Goal: Information Seeking & Learning: Learn about a topic

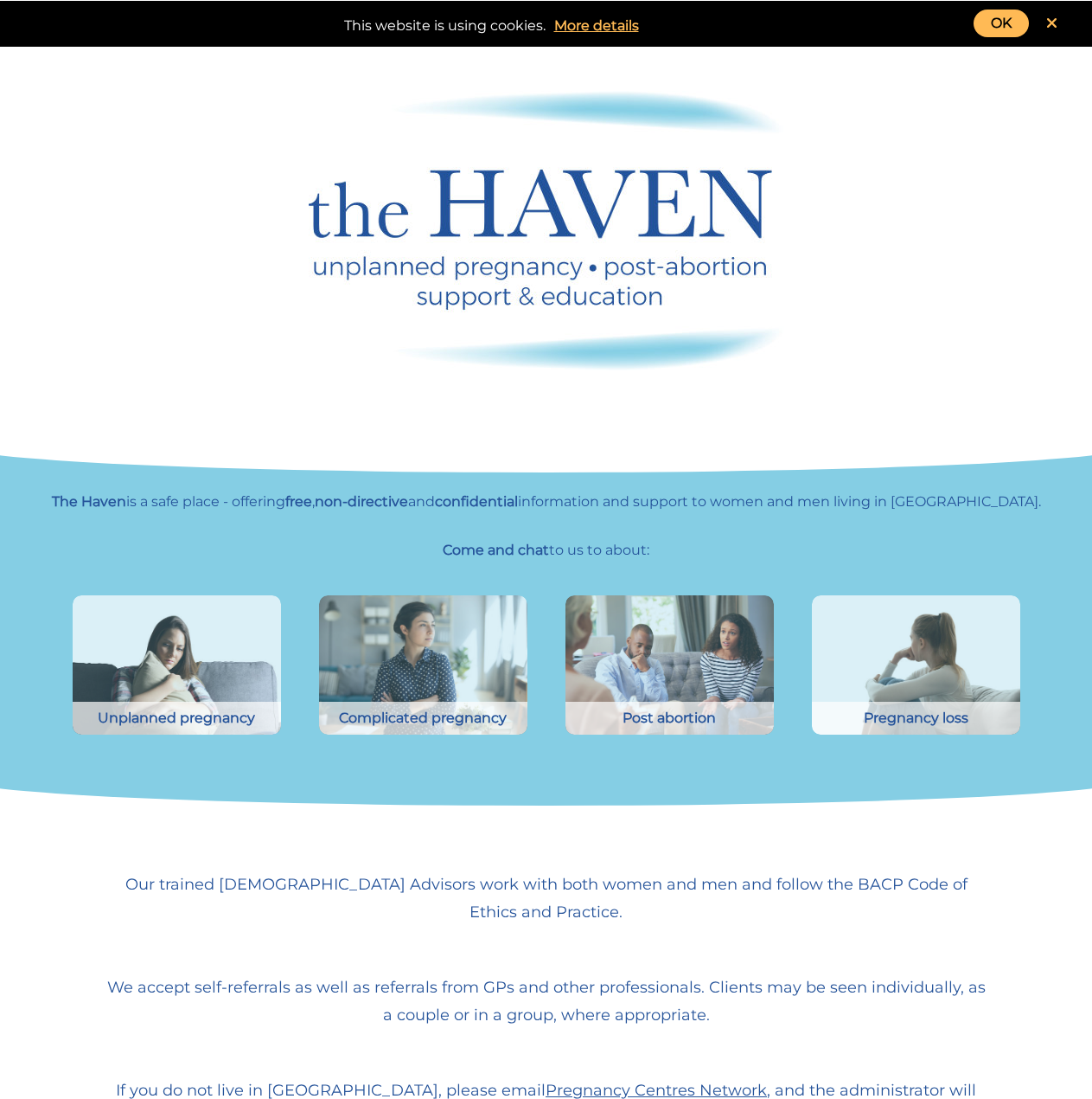
click at [1008, 23] on link "OK" at bounding box center [1002, 23] width 56 height 27
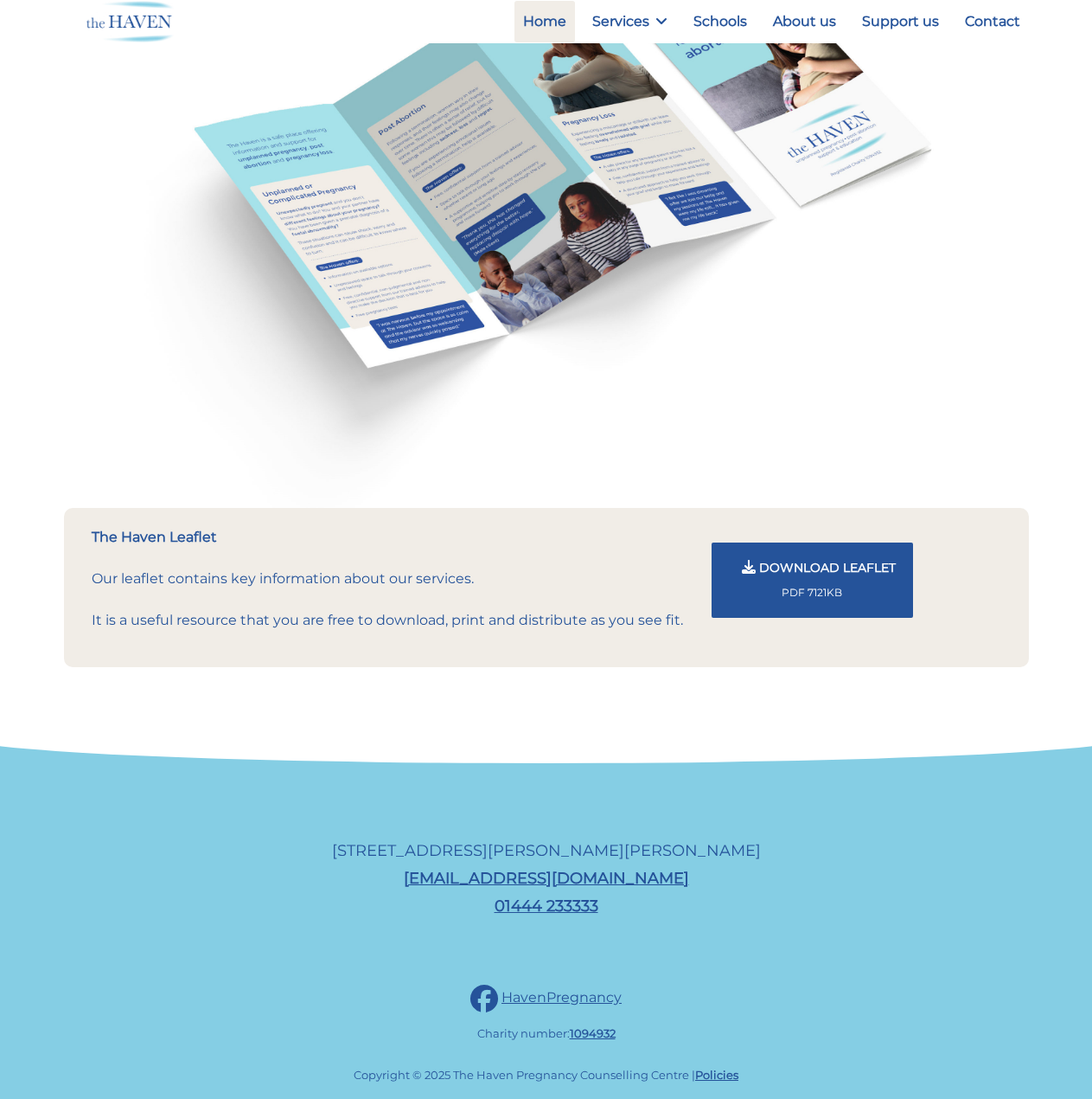
scroll to position [1429, 0]
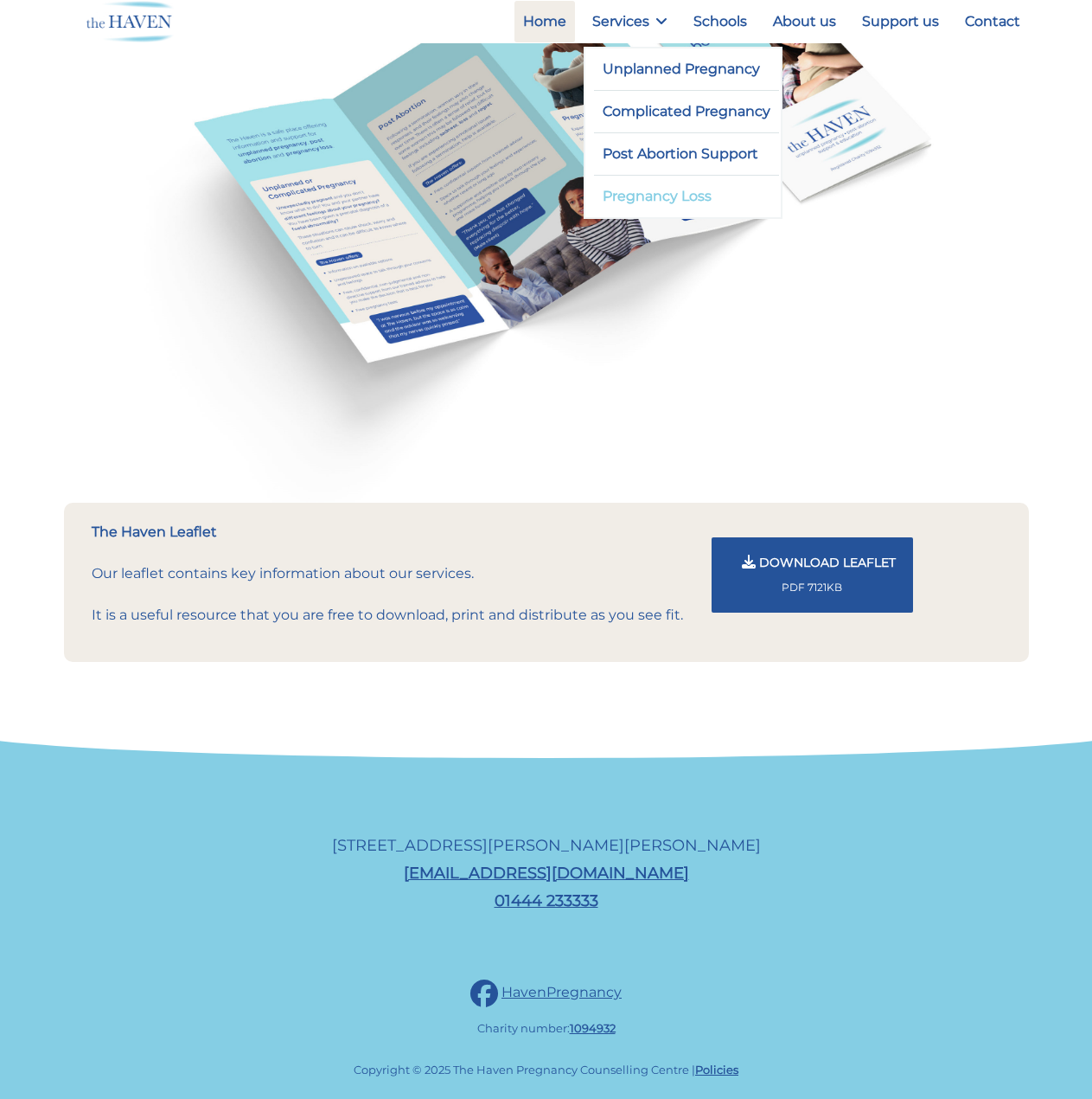
click at [674, 195] on link "Pregnancy Loss" at bounding box center [687, 196] width 186 height 41
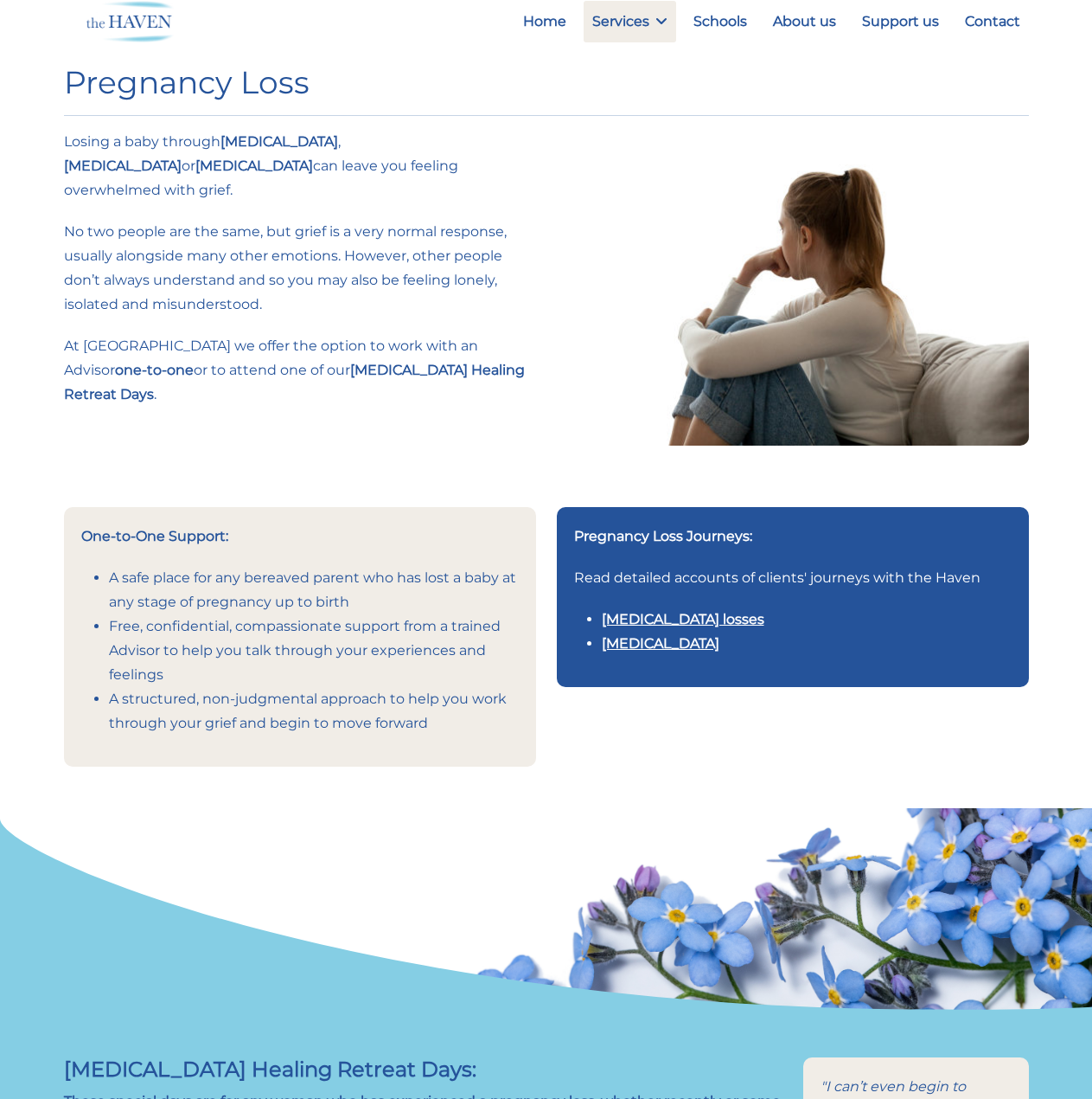
click at [717, 611] on link "[MEDICAL_DATA] losses" at bounding box center [683, 618] width 163 height 16
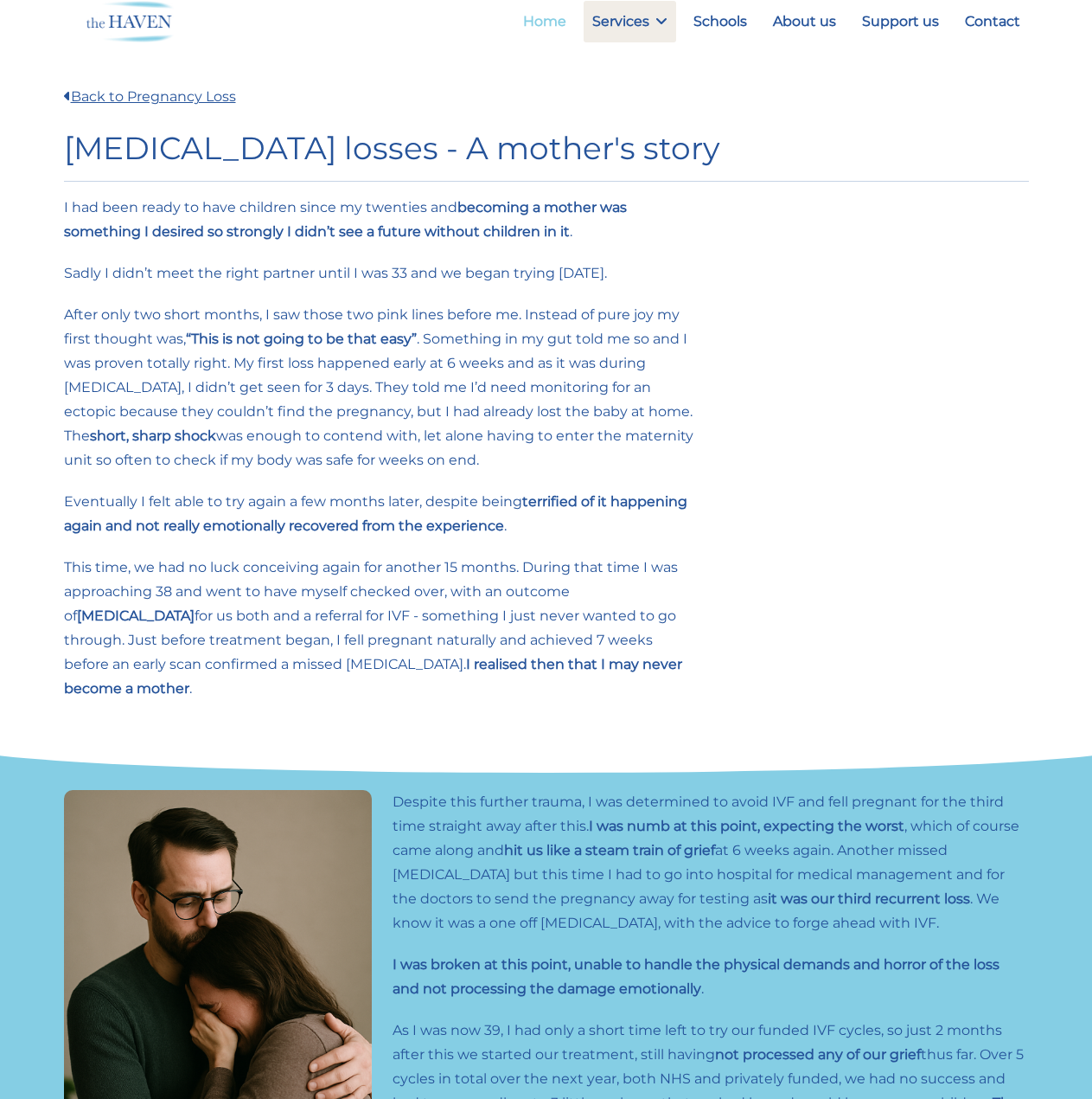
click at [566, 25] on link "Home" at bounding box center [545, 22] width 60 height 41
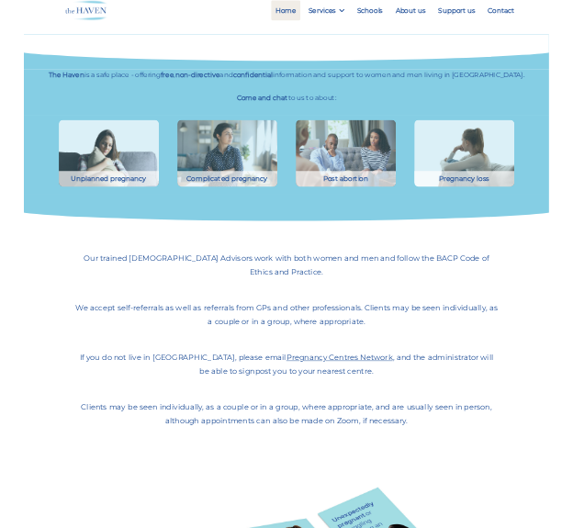
scroll to position [459, 0]
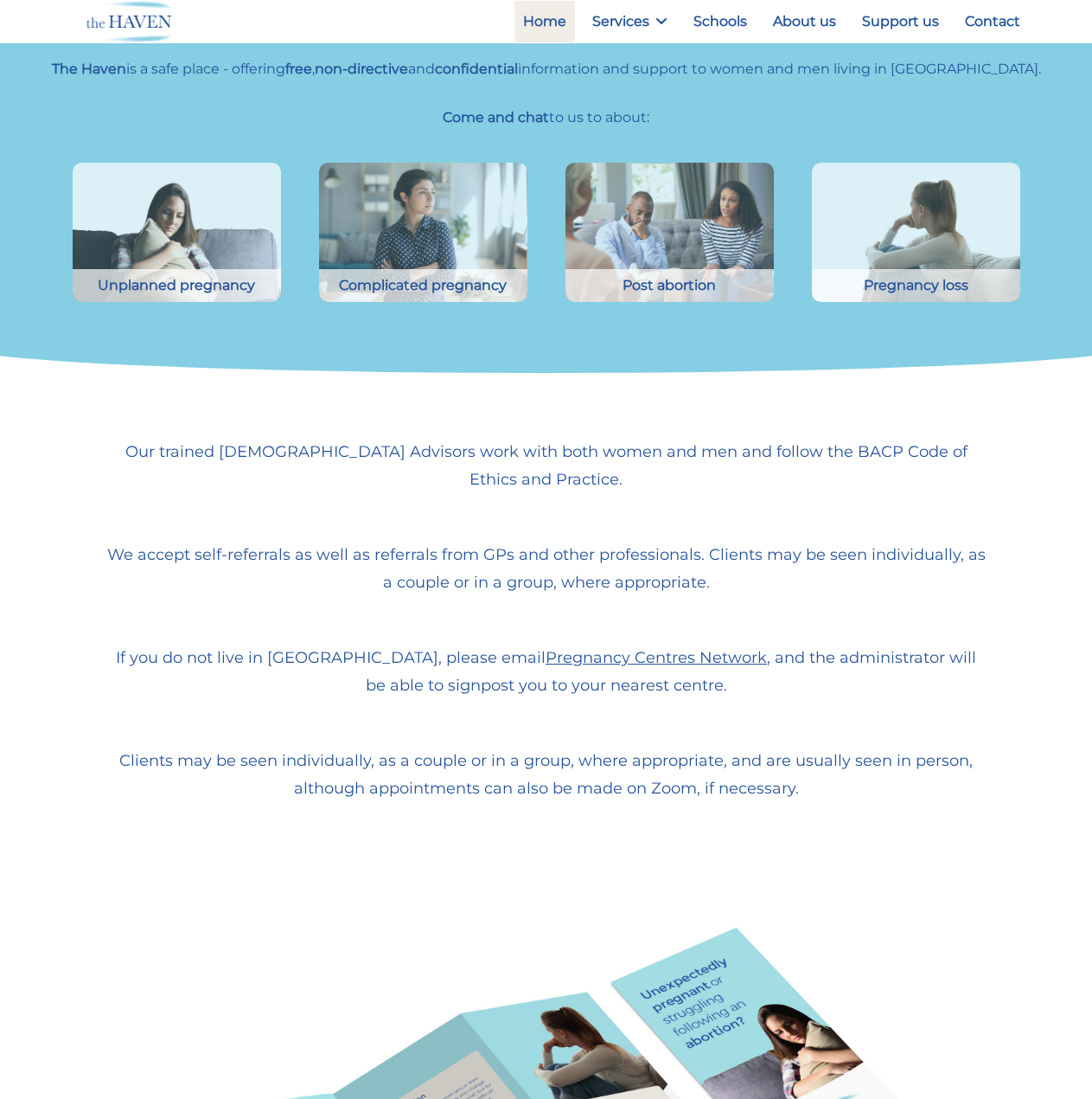
click at [1054, 3] on header "OK This website is using cookies. More details Home Services Unplanned Pregnanc…" at bounding box center [546, 22] width 1092 height 43
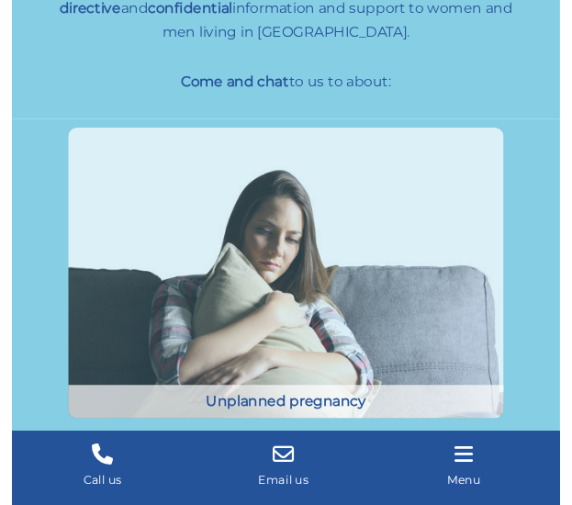
scroll to position [458, 0]
